Goal: Task Accomplishment & Management: Manage account settings

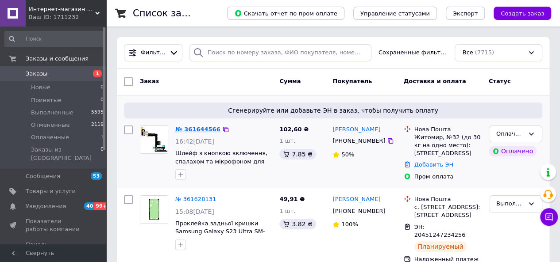
click at [202, 128] on link "№ 361644566" at bounding box center [197, 129] width 45 height 7
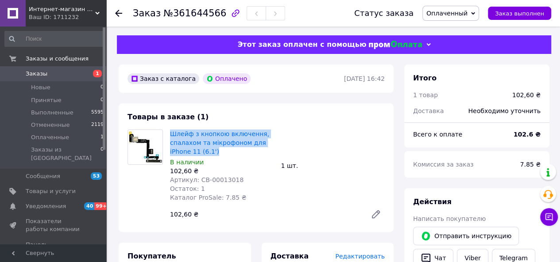
drag, startPoint x: 189, startPoint y: 148, endPoint x: 167, endPoint y: 135, distance: 25.4
click at [167, 135] on div "Шлейф з кнопкою включення, спалахом та мікрофоном для iPhone 11 (6.1') В наличи…" at bounding box center [221, 166] width 111 height 76
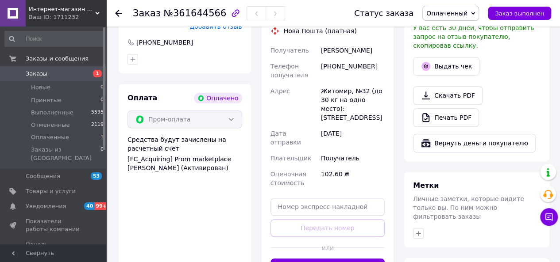
scroll to position [310, 0]
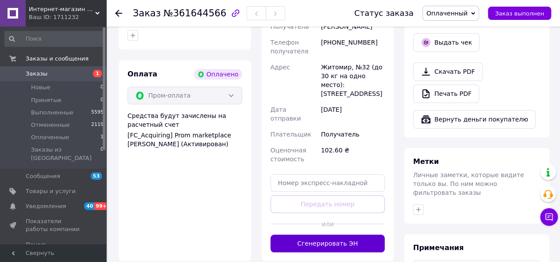
click at [343, 235] on button "Сгенерировать ЭН" at bounding box center [327, 244] width 115 height 18
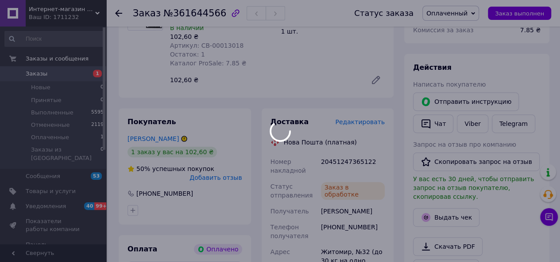
scroll to position [133, 0]
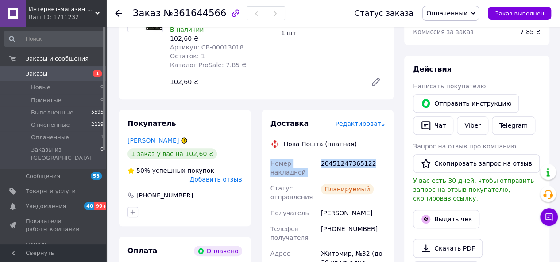
drag, startPoint x: 379, startPoint y: 164, endPoint x: 265, endPoint y: 176, distance: 113.9
click at [267, 166] on div "Доставка Редактировать Нова Пошта (платная) Номер накладной 20451247365122 Стат…" at bounding box center [327, 261] width 132 height 302
copy div "Номер накладной 20451247365122"
click at [507, 14] on span "Заказ выполнен" at bounding box center [519, 13] width 49 height 7
